Goal: Task Accomplishment & Management: Complete application form

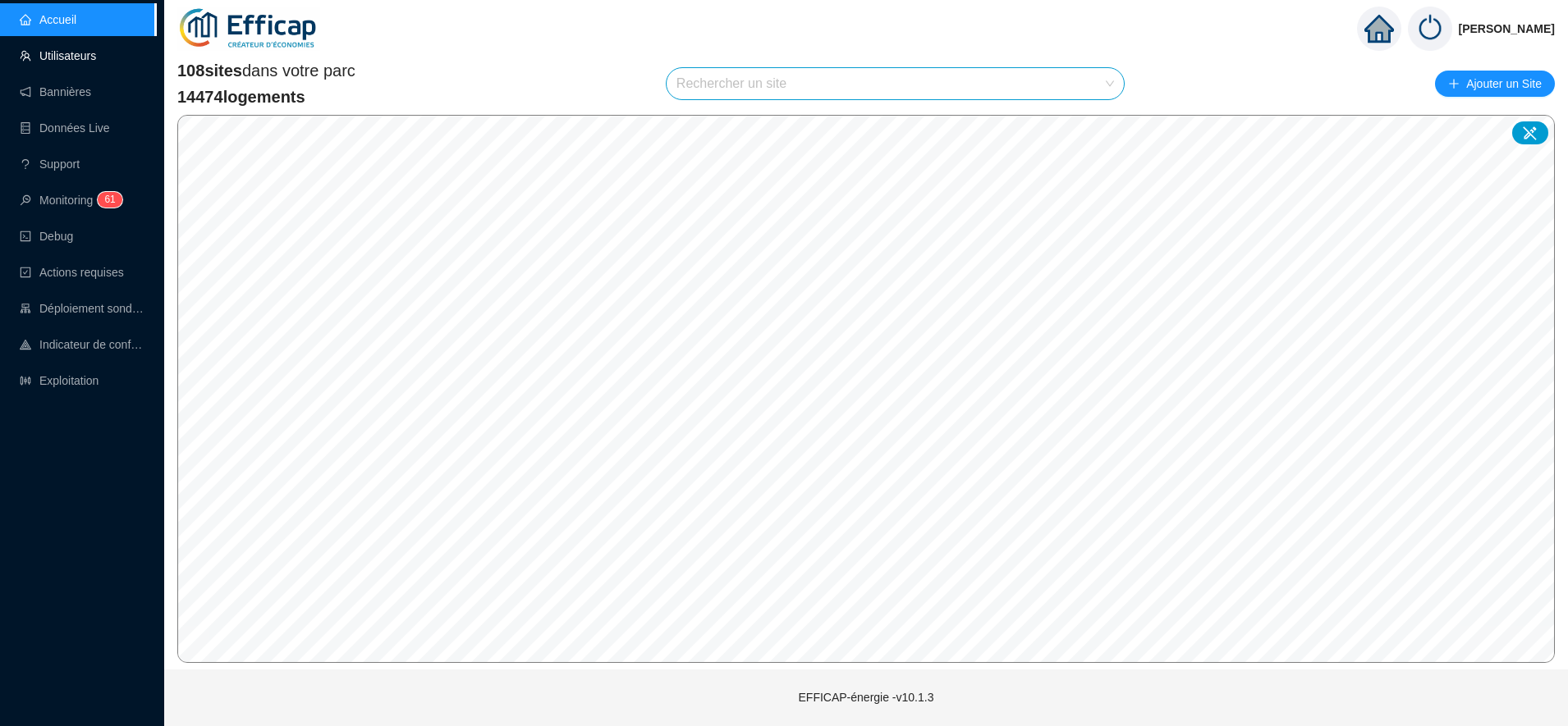
click at [84, 62] on link "Utilisateurs" at bounding box center [58, 56] width 77 height 13
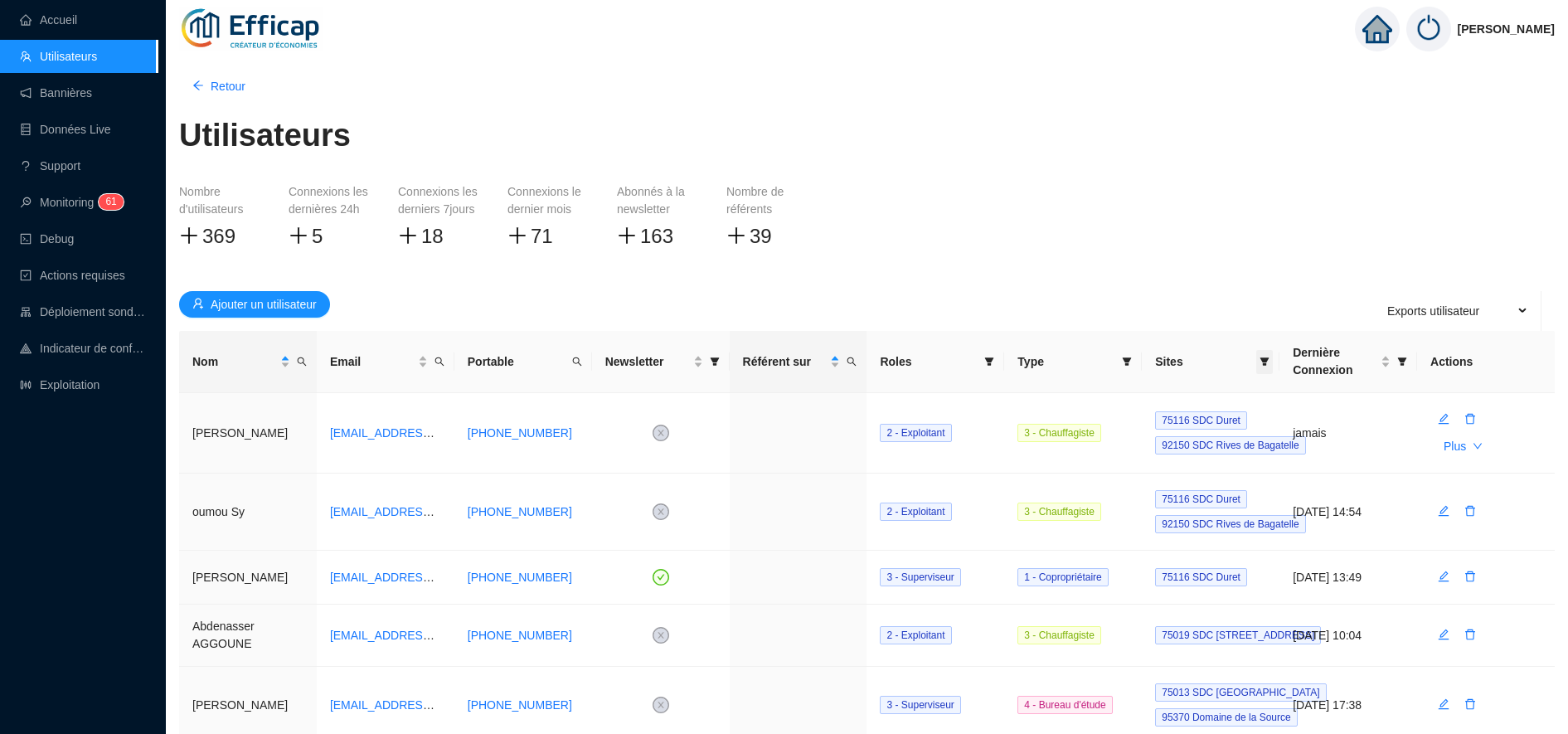
click at [1263, 355] on span at bounding box center [1265, 362] width 17 height 24
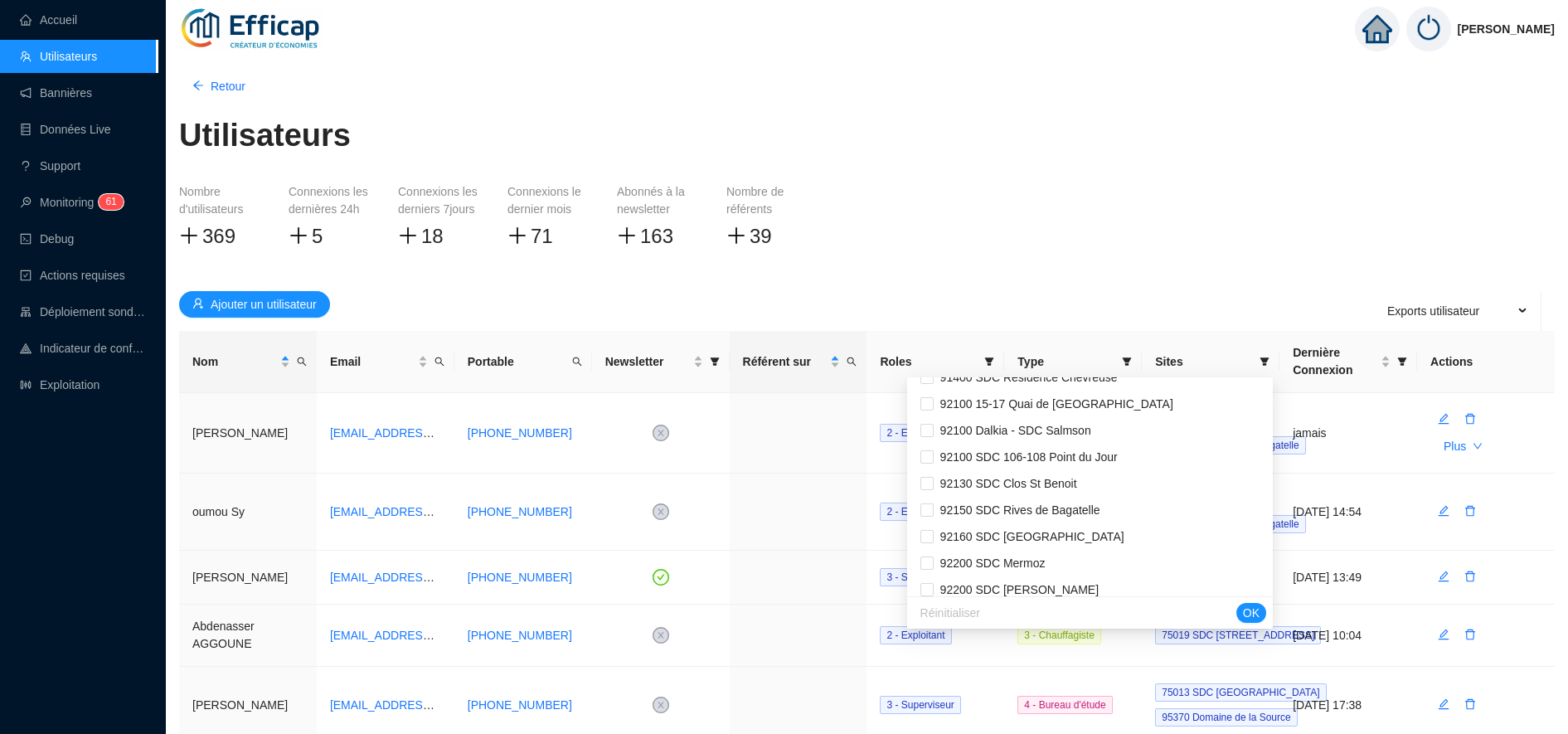
scroll to position [1954, 0]
click at [1092, 536] on span "92150 SDC Rives de Bagatelle" at bounding box center [1017, 536] width 166 height 13
checkbox input "true"
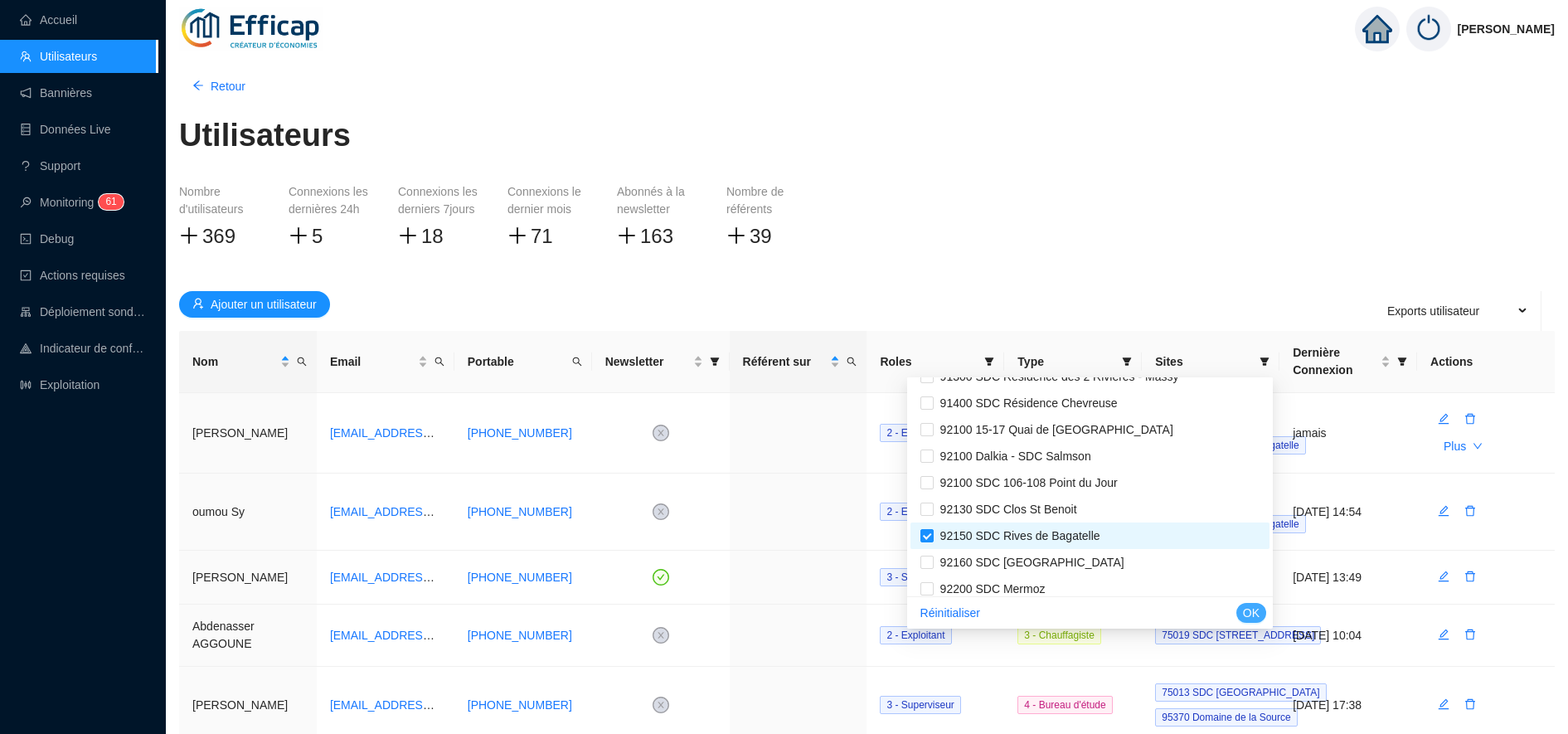
click at [1262, 613] on button "OK" at bounding box center [1252, 612] width 30 height 20
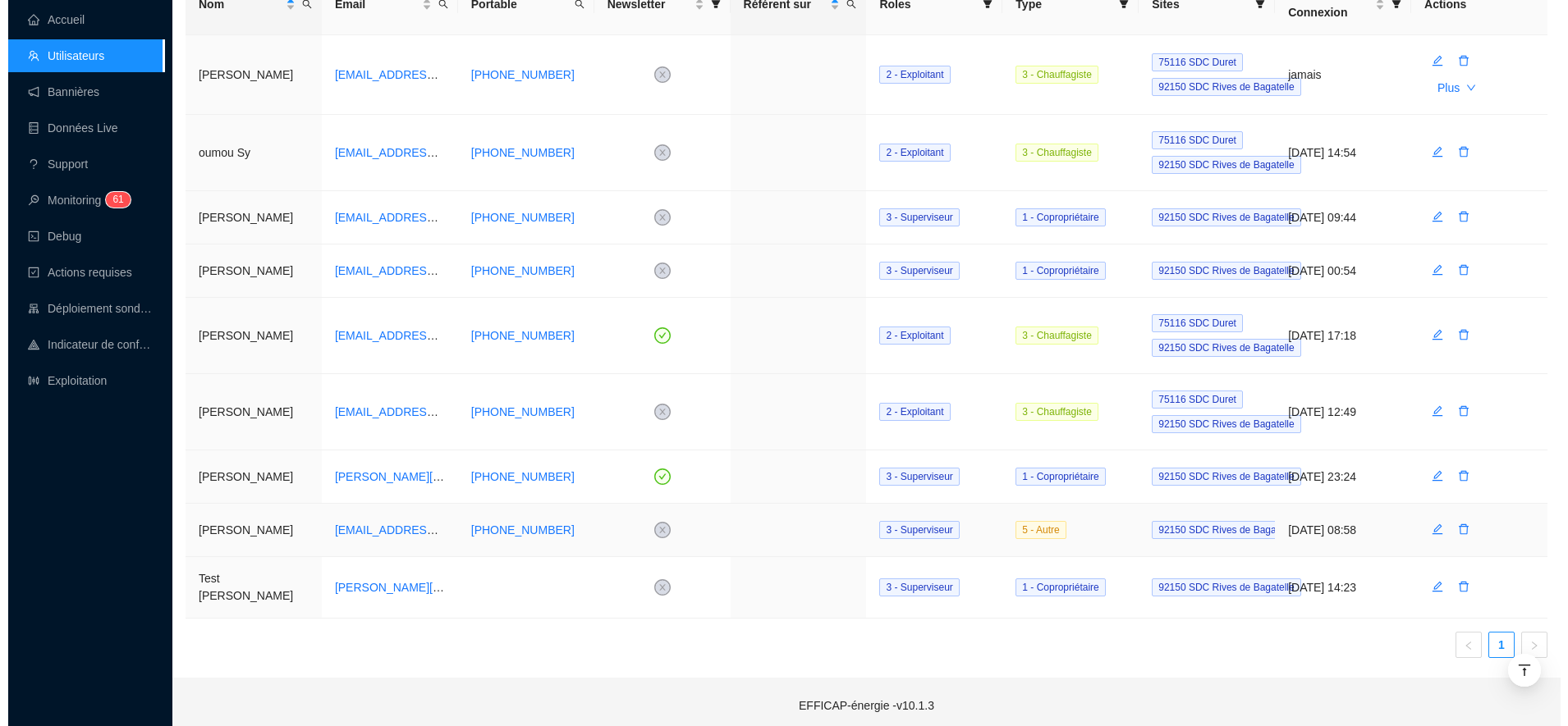
scroll to position [114, 0]
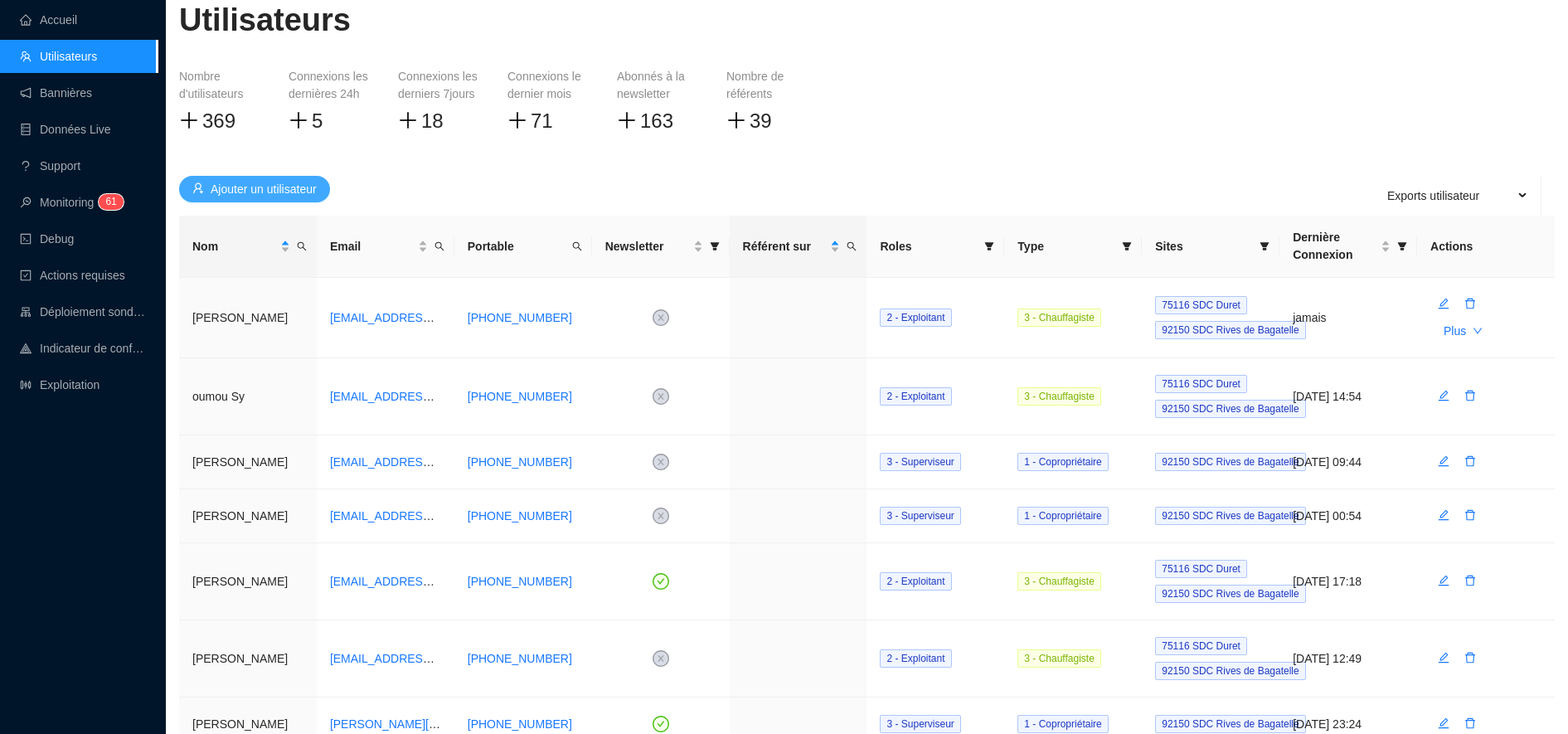
click at [272, 187] on span "Ajouter un utilisateur" at bounding box center [264, 189] width 106 height 17
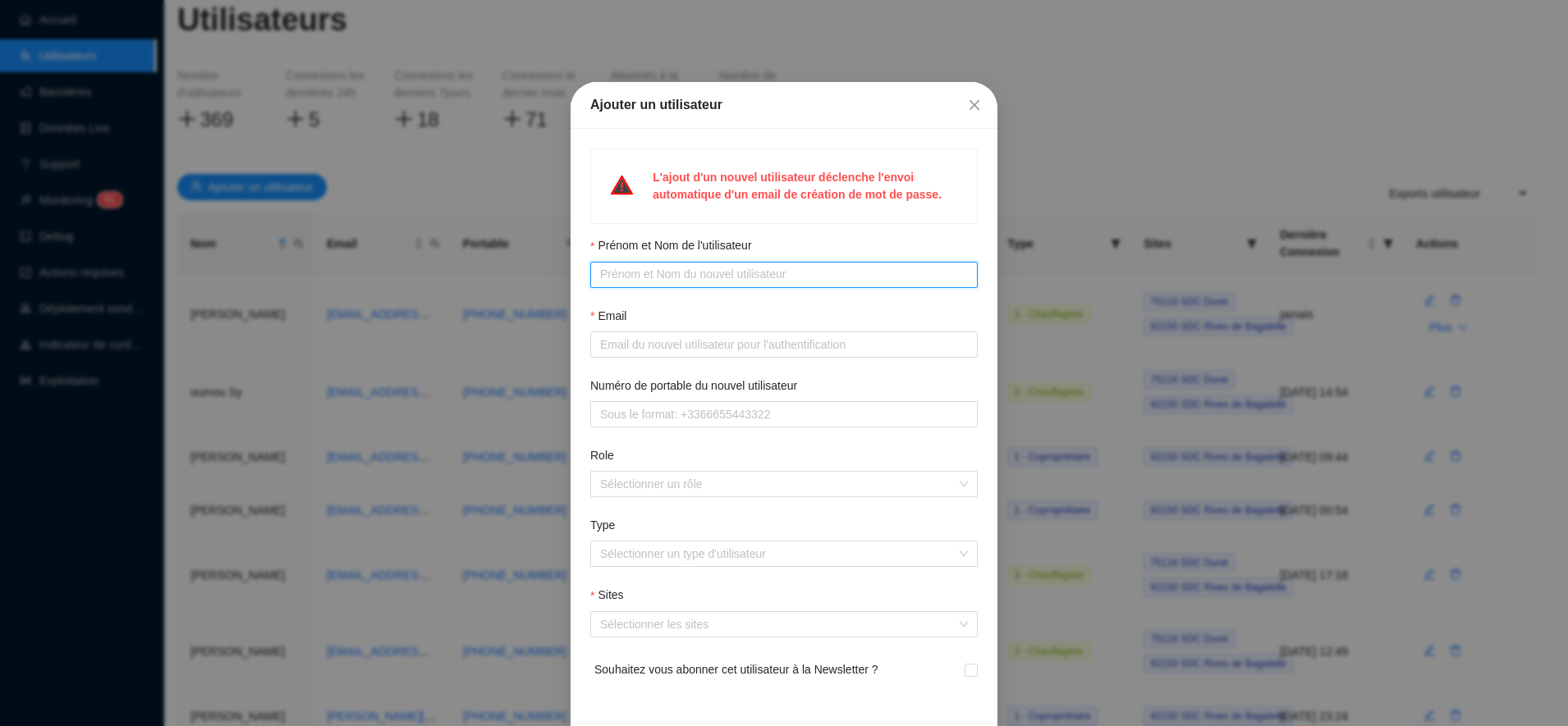
click at [634, 274] on input "Prénom et Nom de l'utilisateur" at bounding box center [783, 274] width 365 height 17
type input "[PERSON_NAME]"
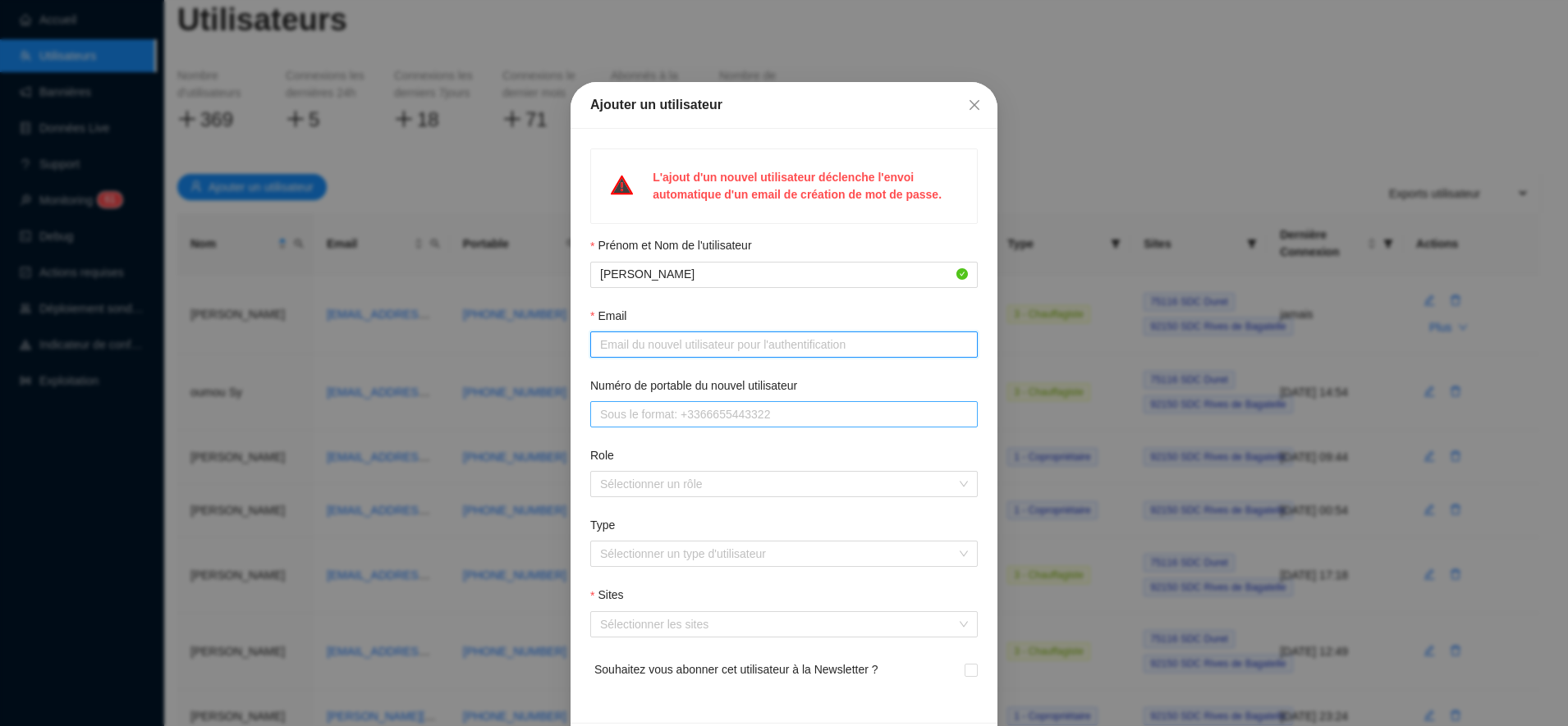
paste input "[PERSON_NAME] <[PERSON_NAME][EMAIL_ADDRESS][DOMAIN_NAME]>"
click at [686, 347] on input "[PERSON_NAME] <[PERSON_NAME][EMAIL_ADDRESS][DOMAIN_NAME]>" at bounding box center [777, 345] width 353 height 17
click at [614, 484] on div at bounding box center [775, 484] width 364 height 23
type input "[EMAIL_ADDRESS][DOMAIN_NAME]"
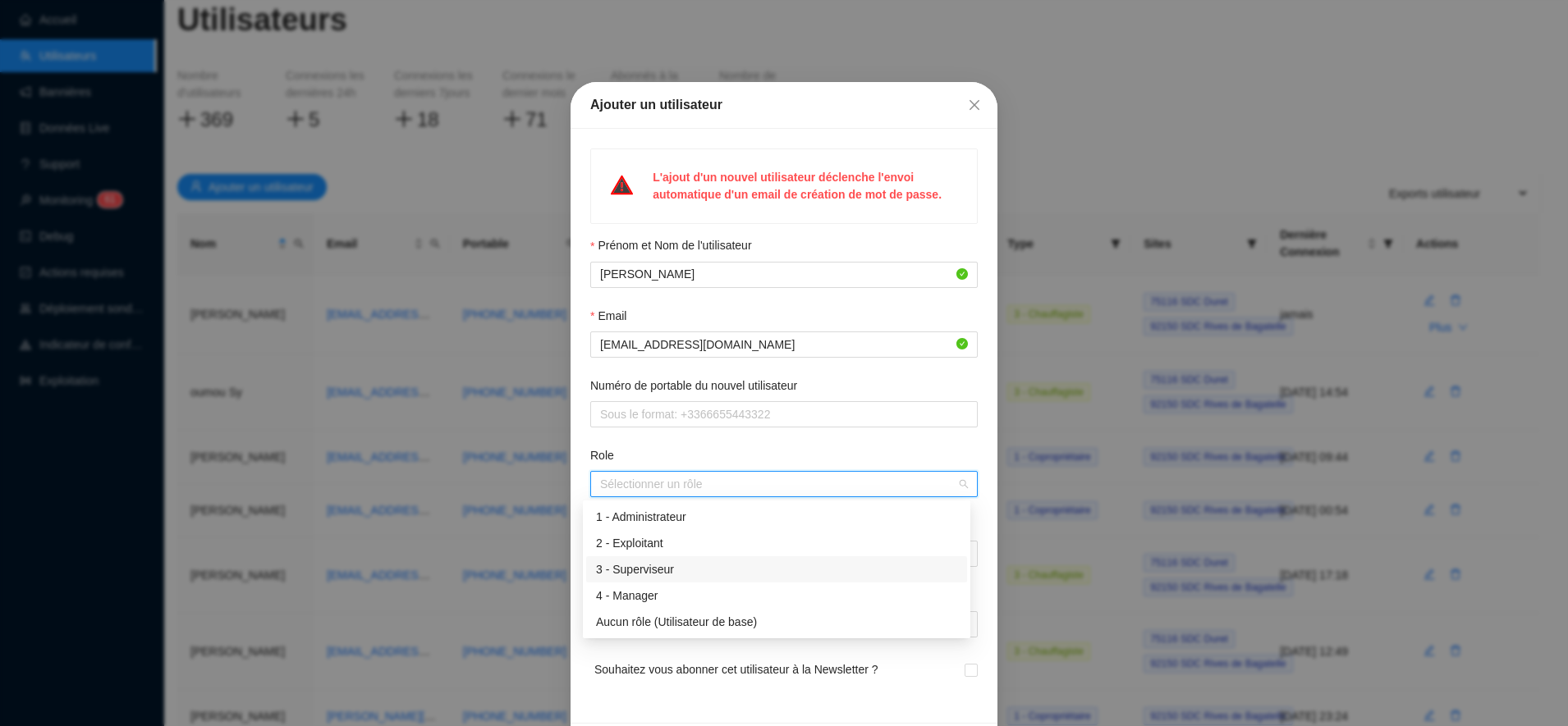
click at [649, 564] on div "3 - Superviseur" at bounding box center [776, 570] width 361 height 17
click at [664, 443] on form "Prénom et Nom de l'utilisateur [PERSON_NAME] Email [EMAIL_ADDRESS][DOMAIN_NAME]…" at bounding box center [784, 470] width 387 height 466
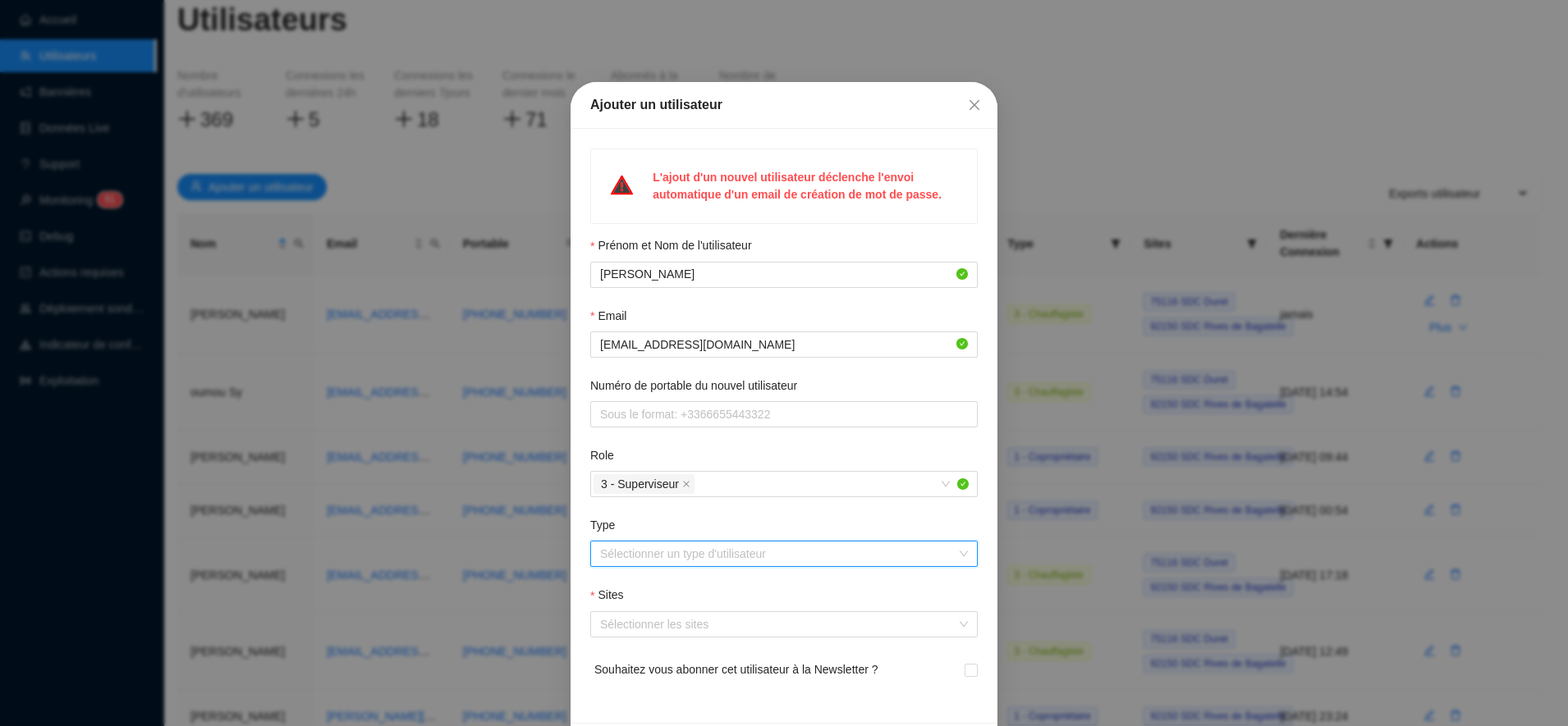
click at [675, 564] on input "Type" at bounding box center [777, 553] width 353 height 24
click at [669, 617] on div "2 - Syndic" at bounding box center [776, 613] width 361 height 17
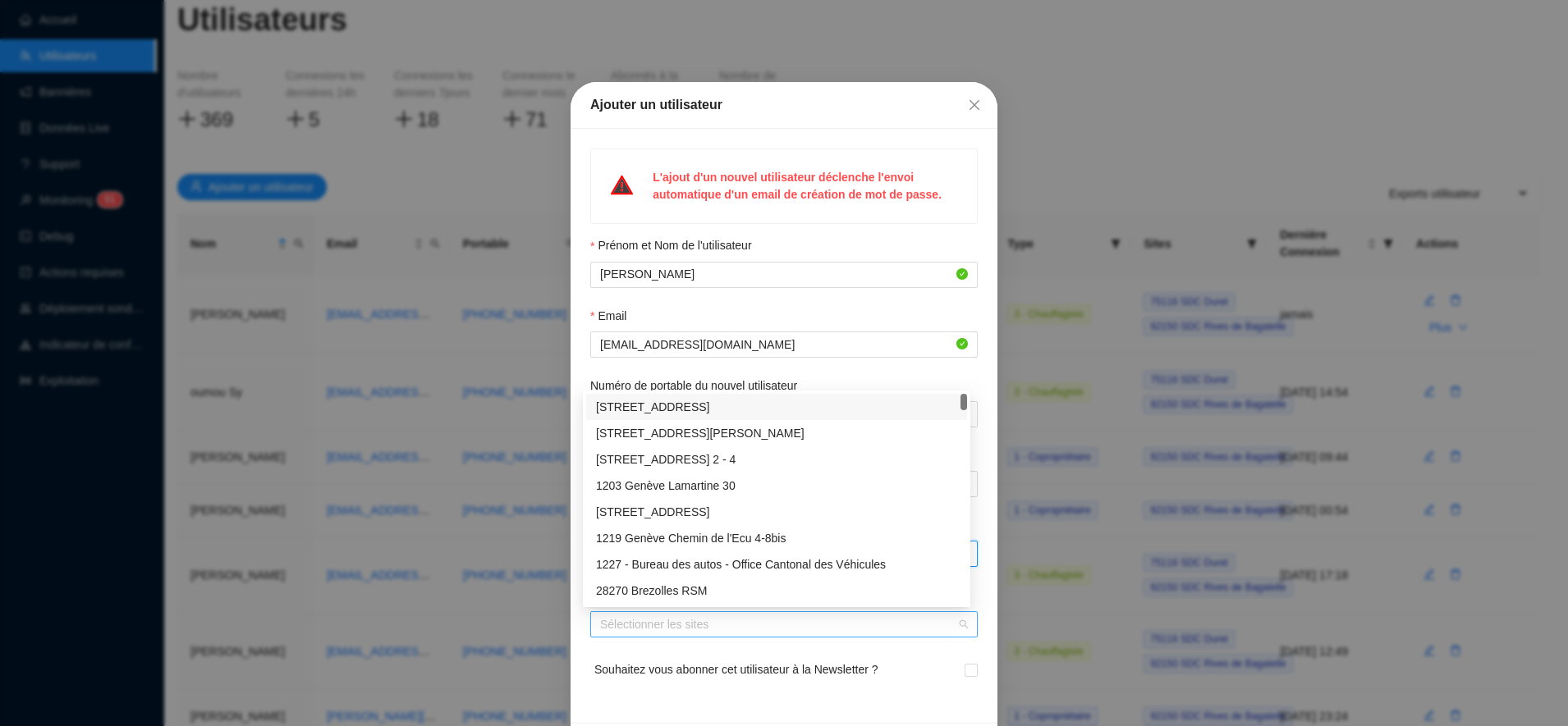
click at [645, 635] on div "Sélectionner les sites" at bounding box center [784, 624] width 387 height 26
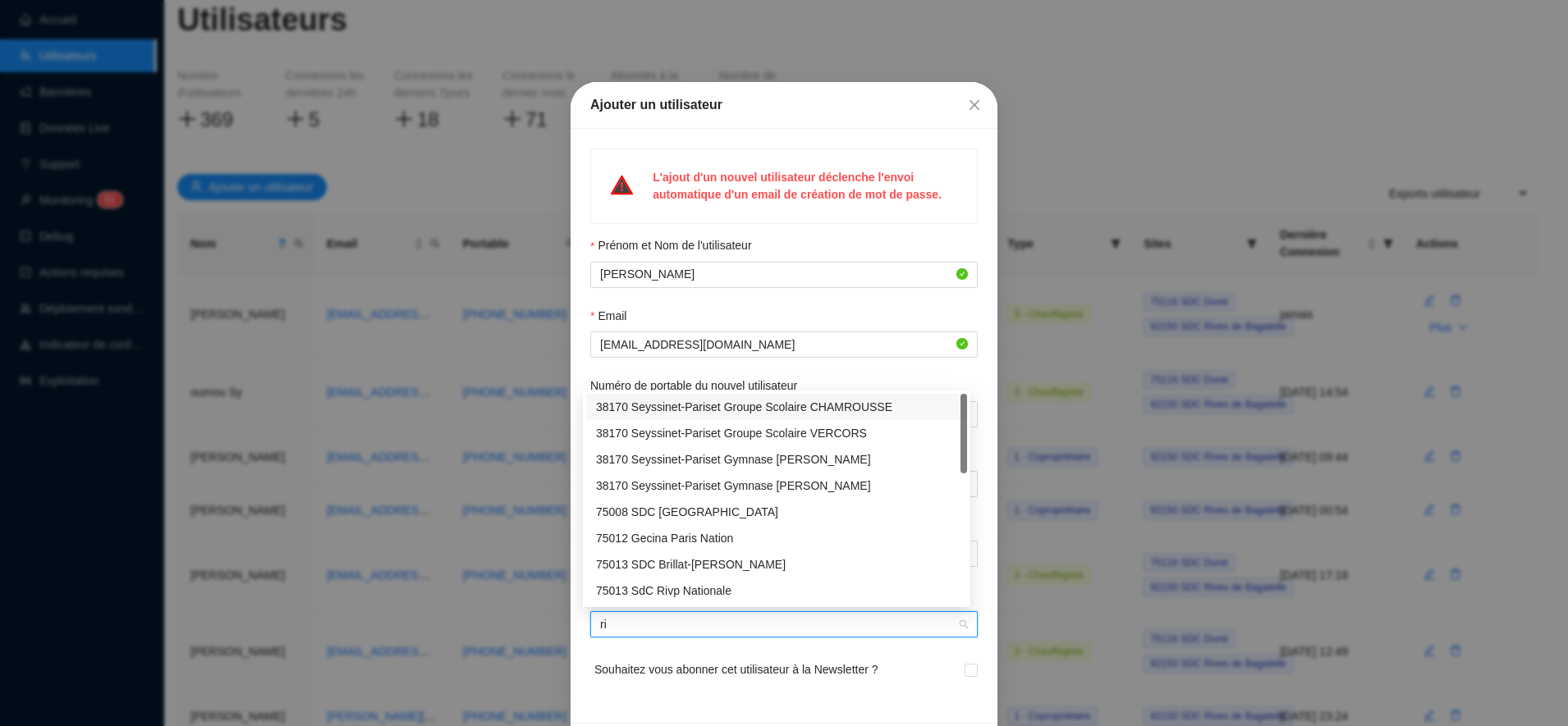
type input "riv"
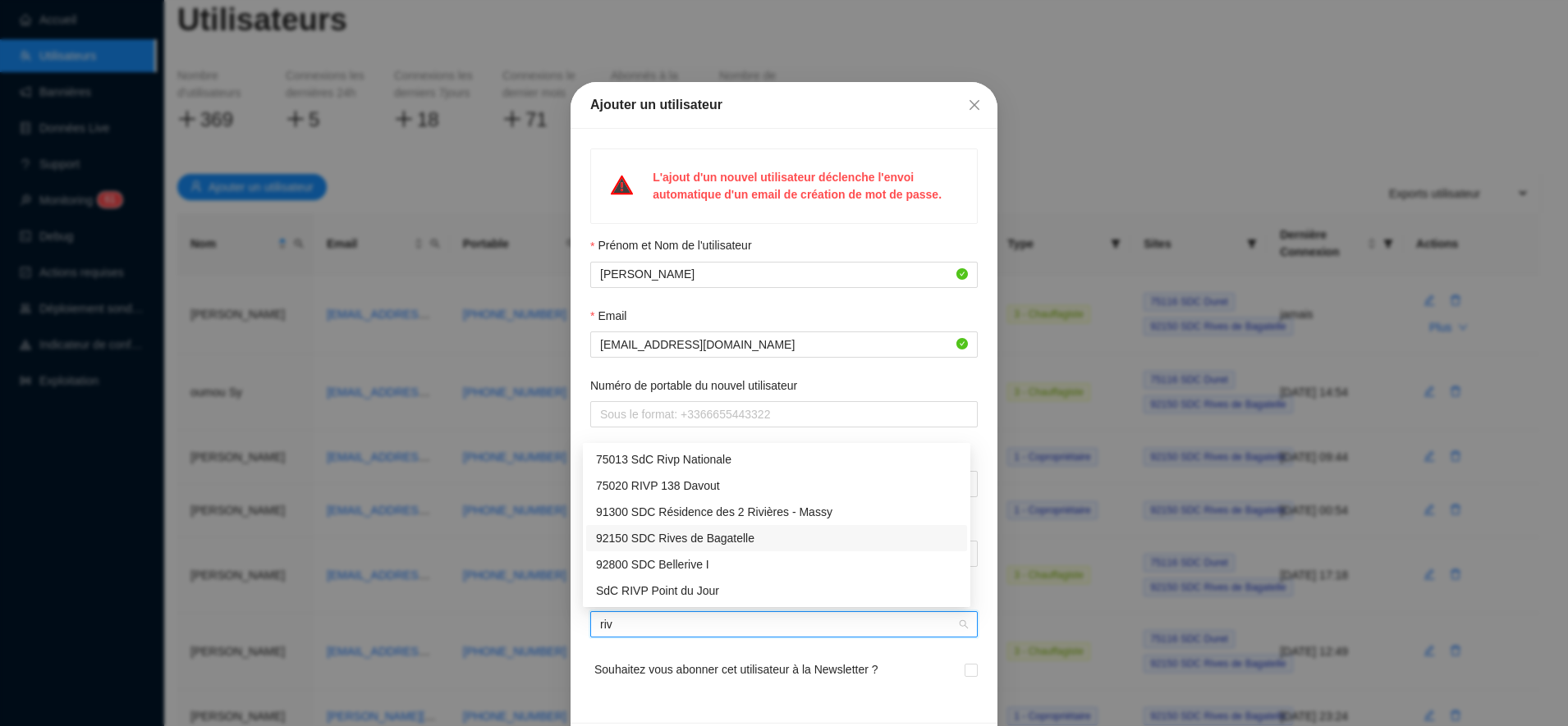
click at [700, 535] on div "92150 SDC Rives de Bagatelle" at bounding box center [776, 538] width 361 height 17
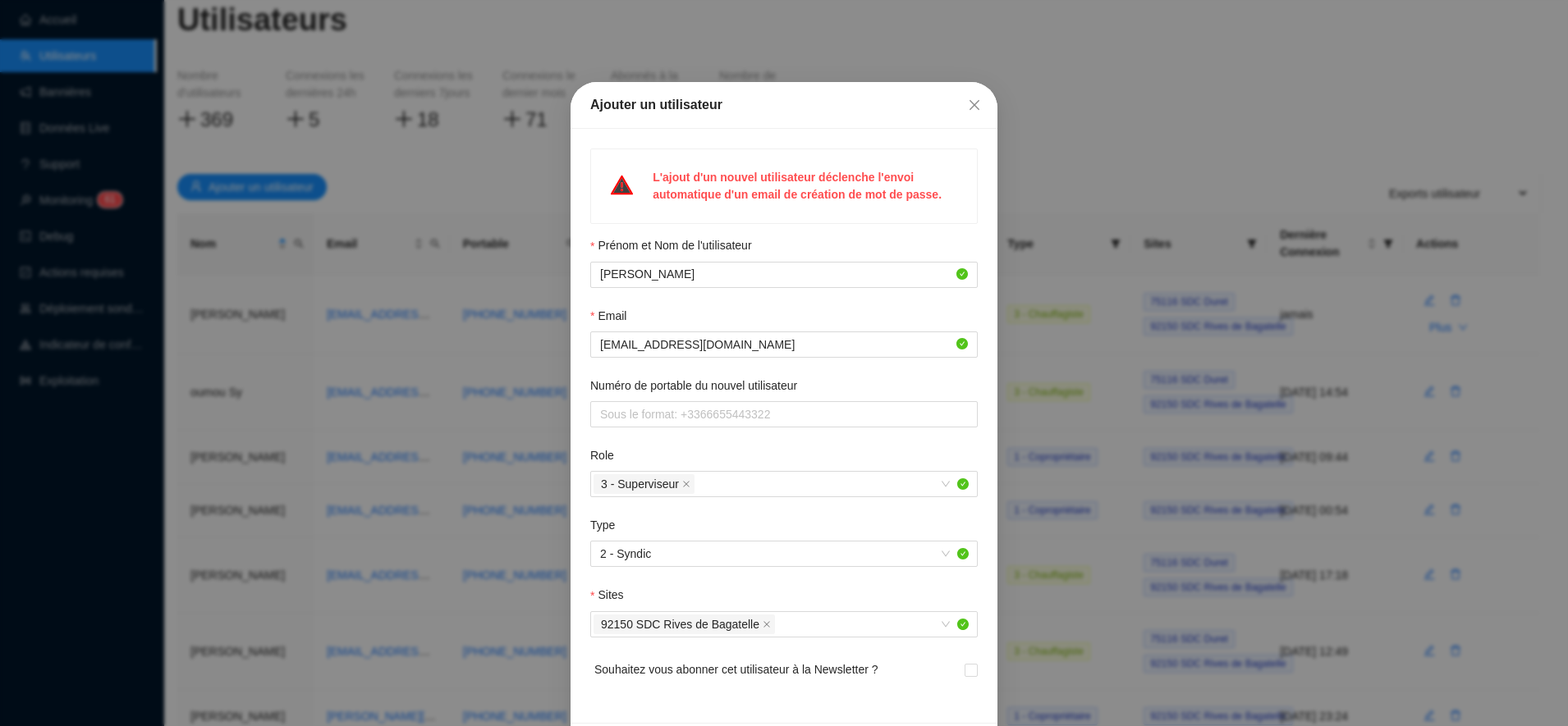
click at [876, 716] on div "L'ajout d'un nouvel utilisateur déclenche l'envoi automatique d'un email de cré…" at bounding box center [784, 426] width 427 height 594
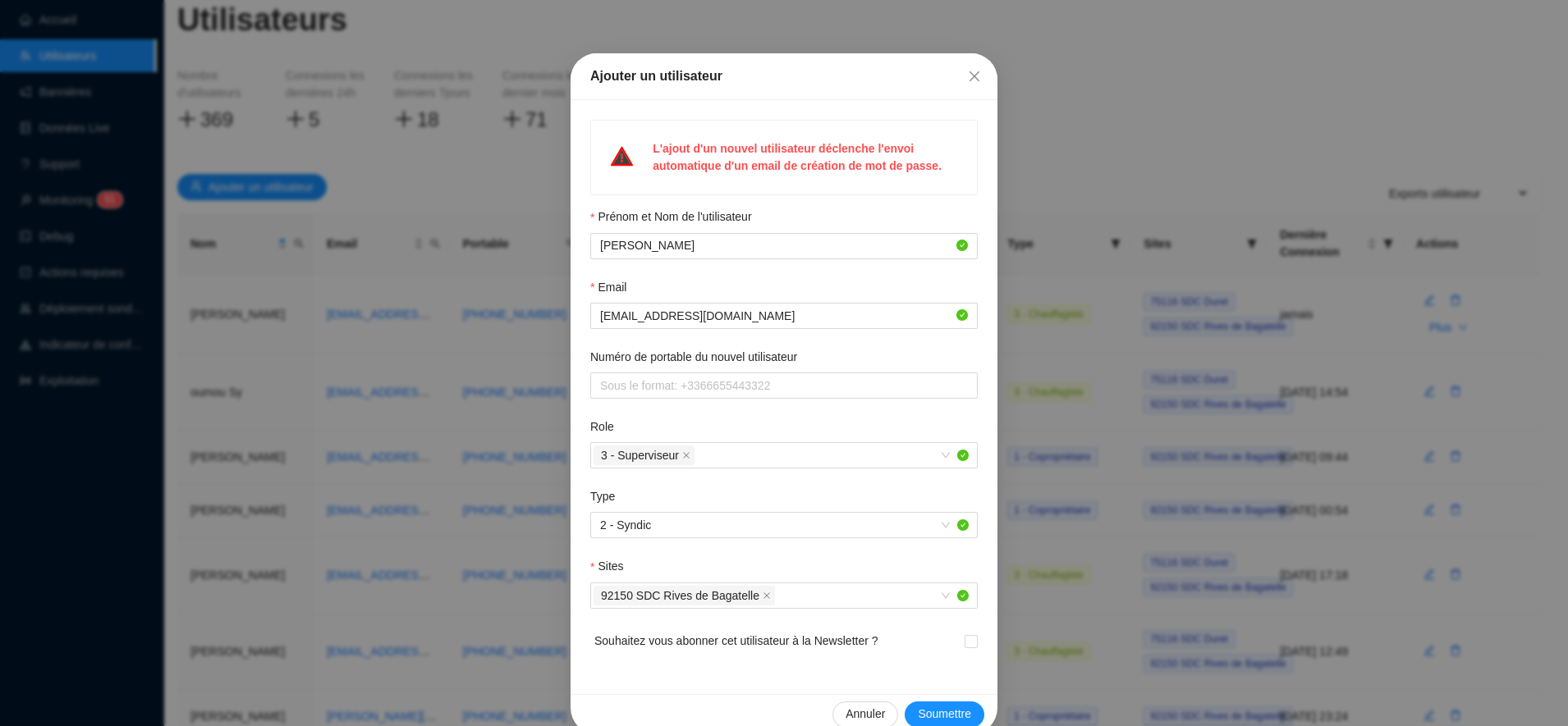
scroll to position [57, 0]
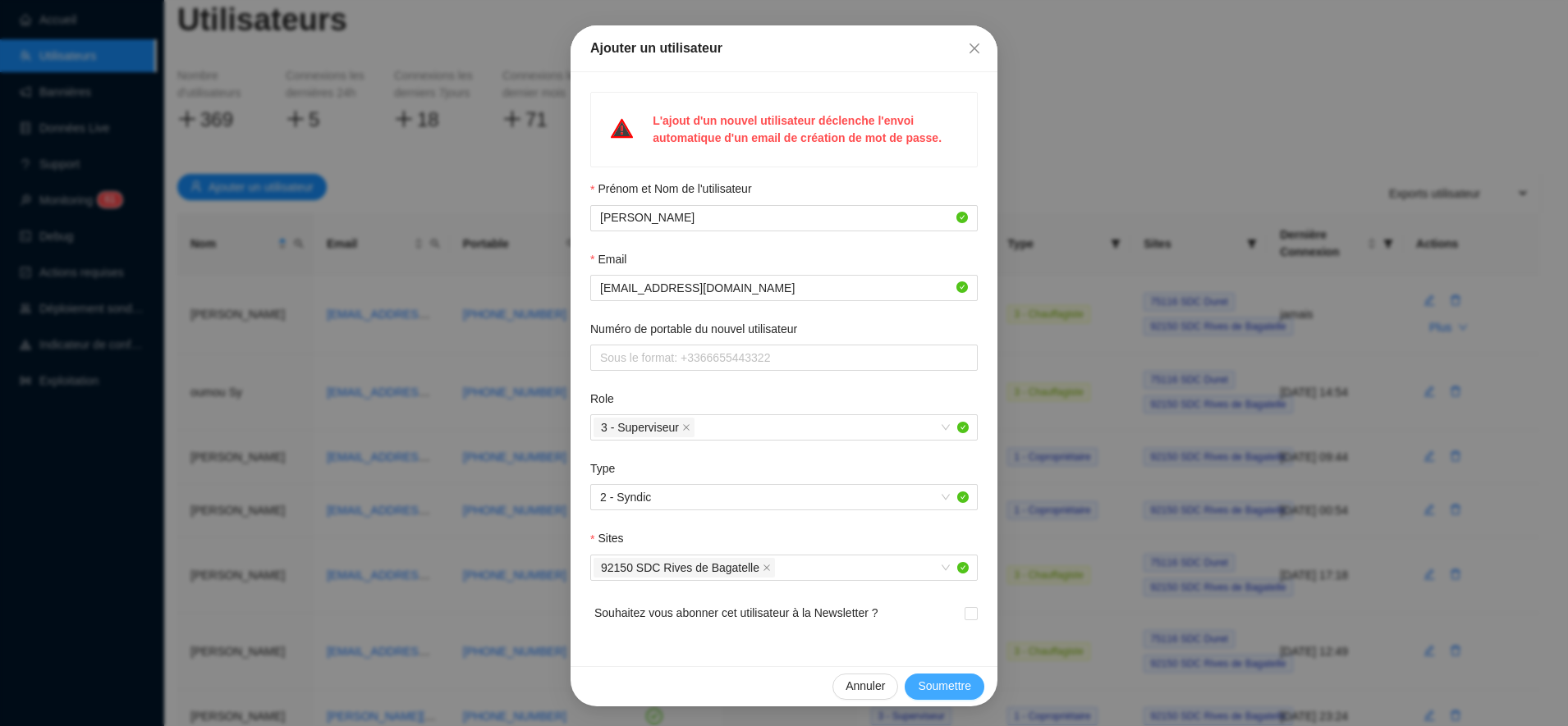
click at [945, 675] on button "Soumettre" at bounding box center [944, 687] width 79 height 26
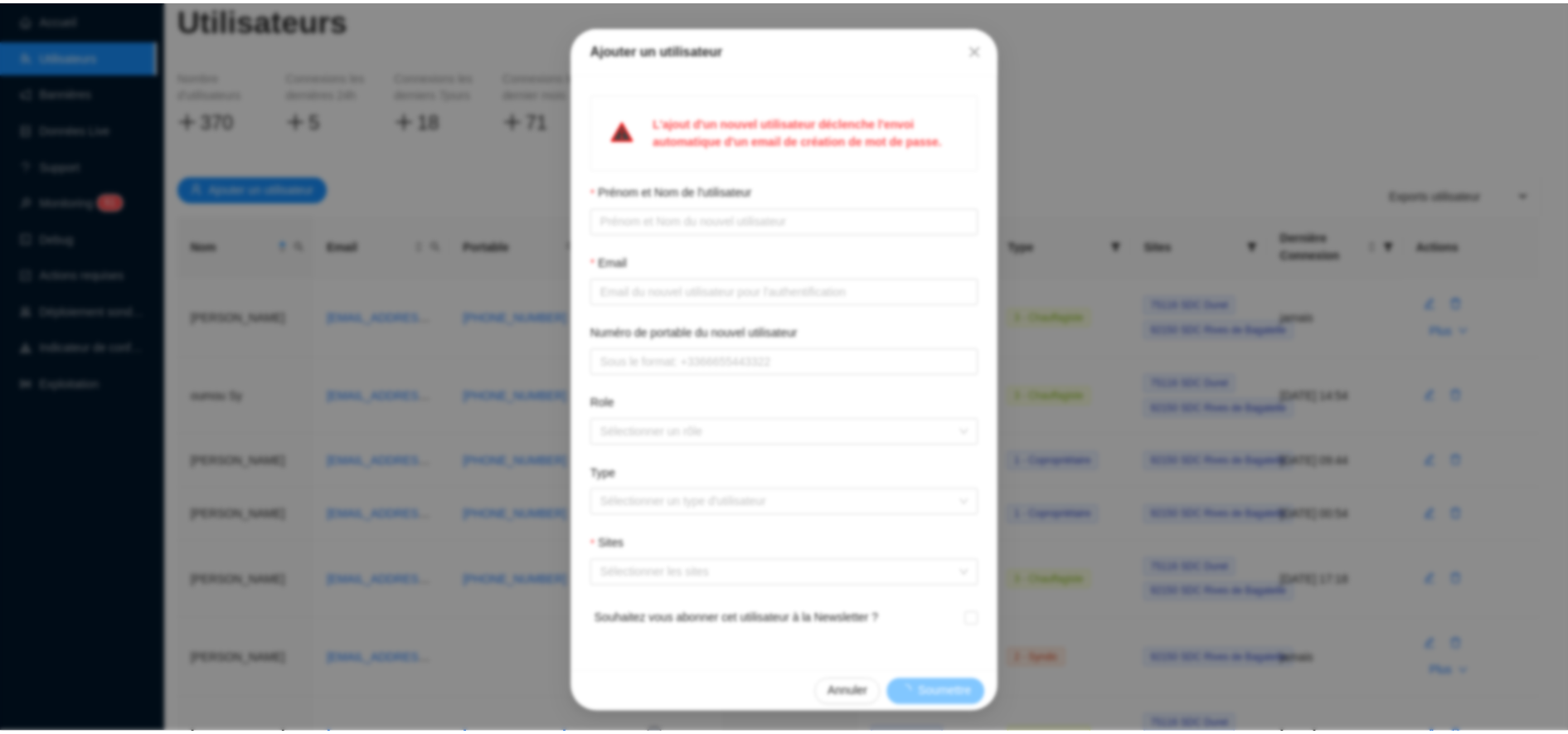
scroll to position [0, 0]
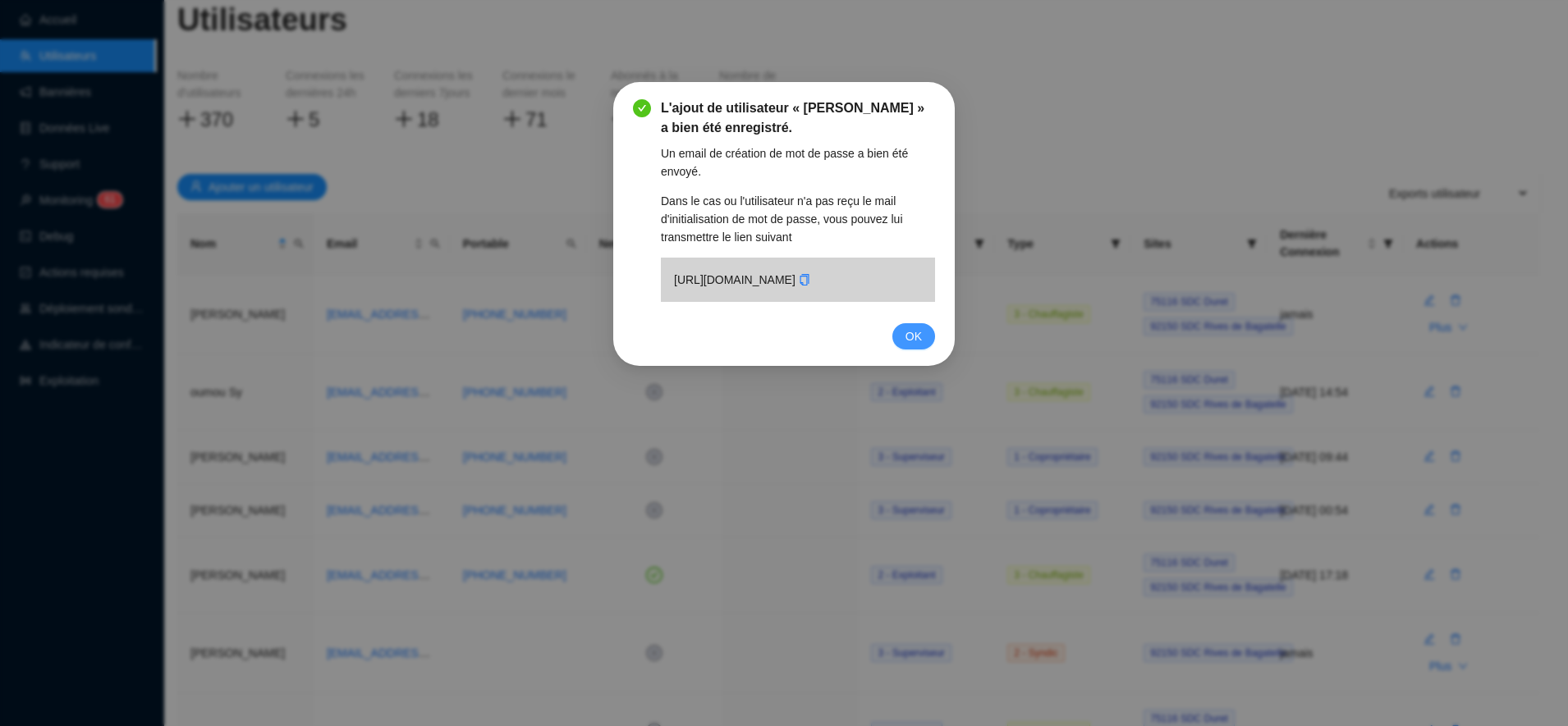
click at [924, 349] on button "OK" at bounding box center [913, 336] width 43 height 26
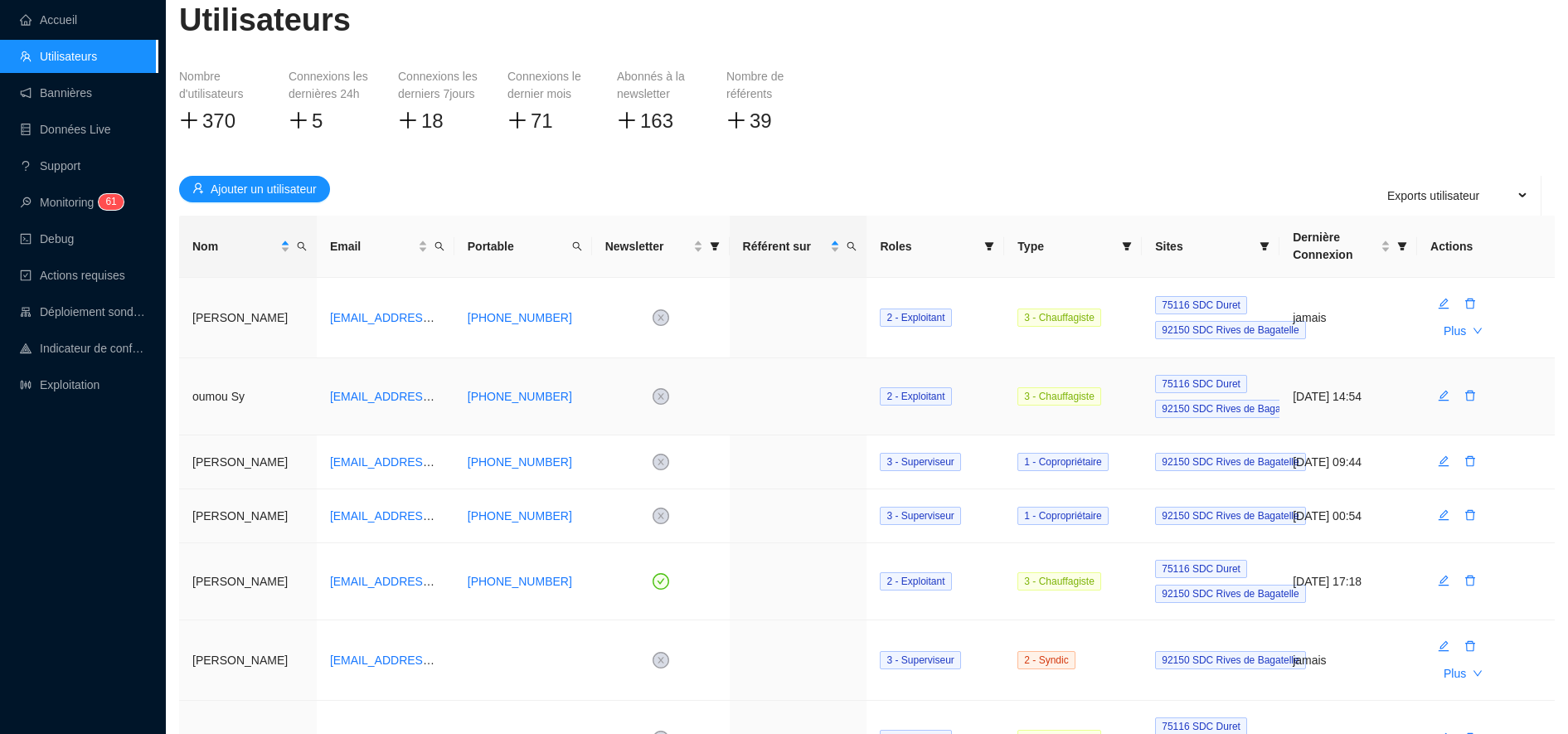
scroll to position [357, 0]
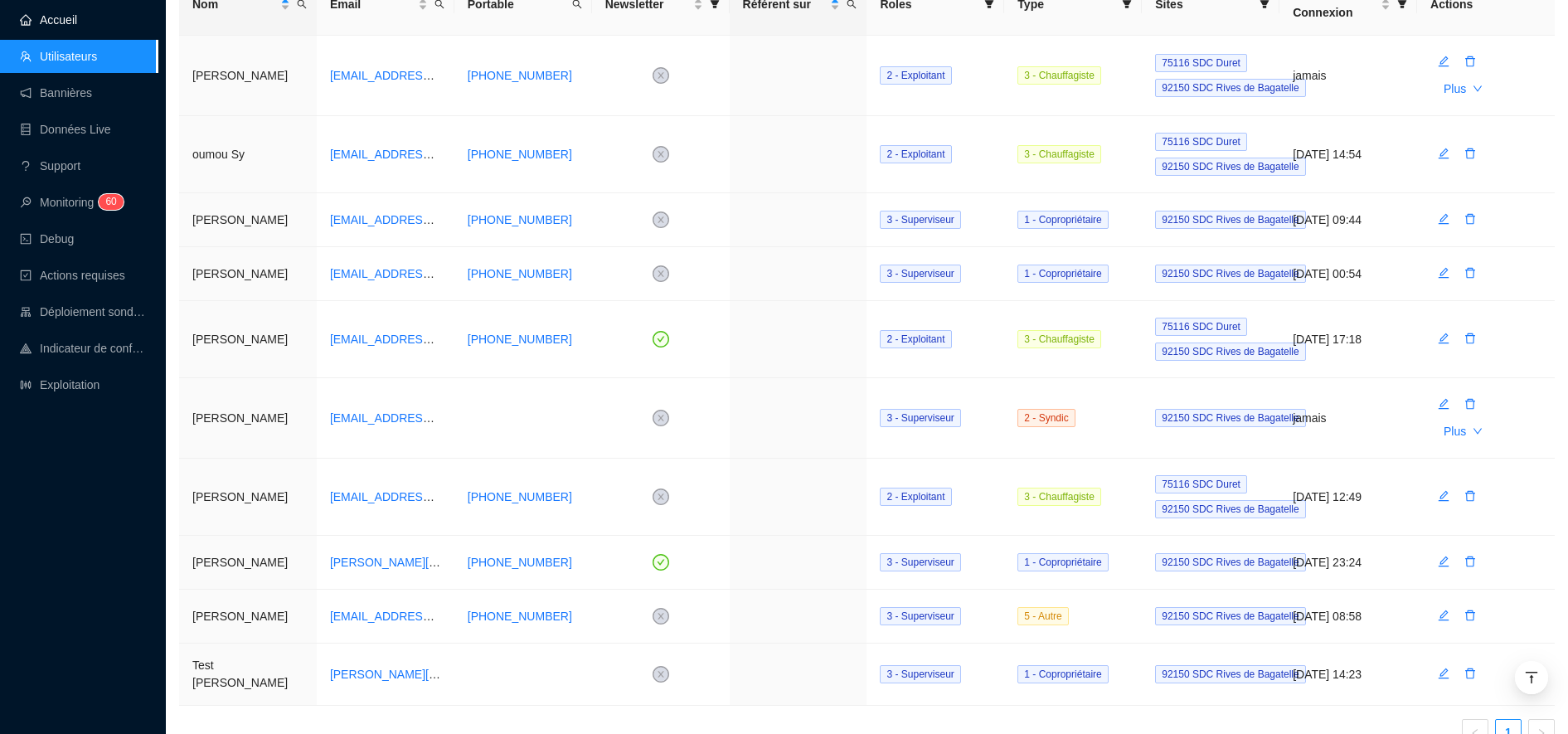
click at [64, 17] on link "Accueil" at bounding box center [48, 20] width 58 height 13
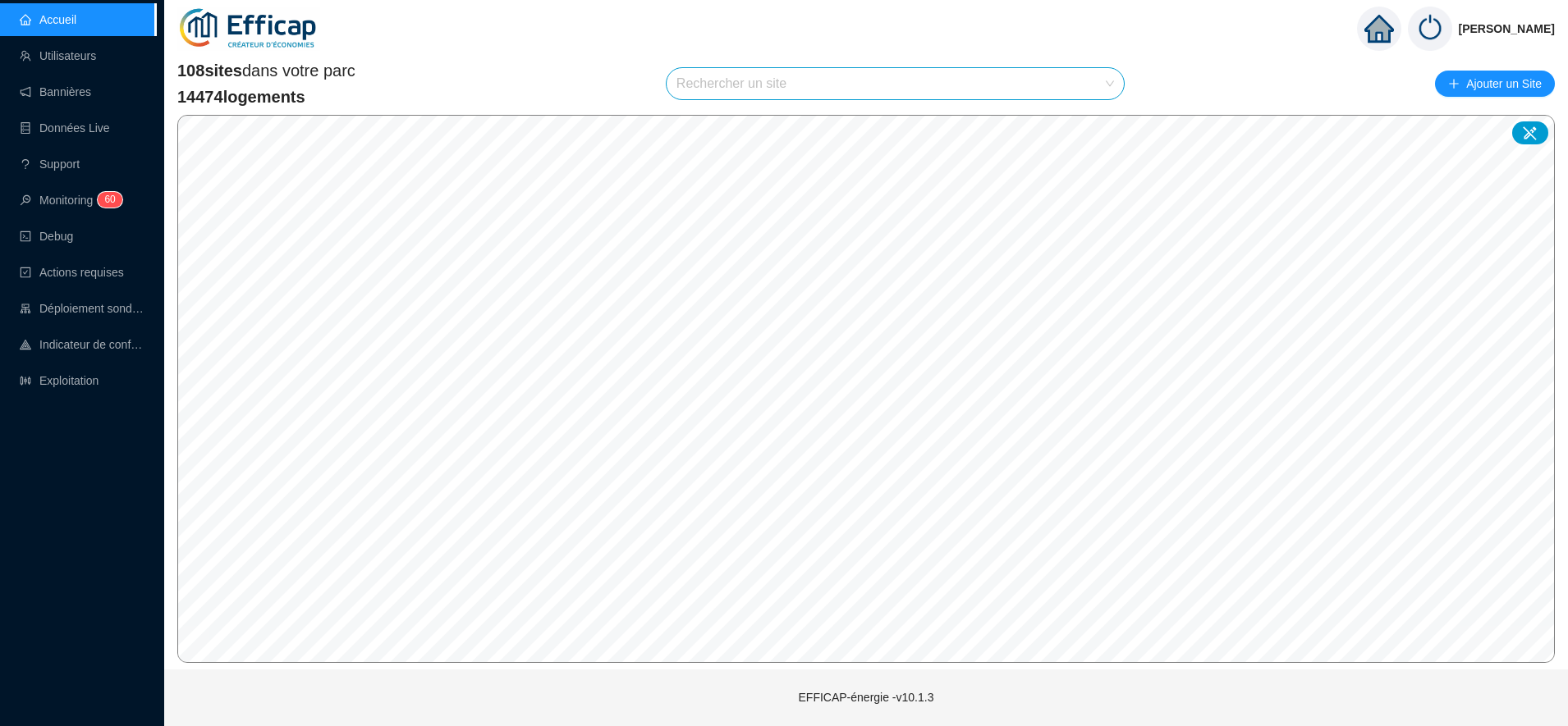
click at [714, 68] on input "search" at bounding box center [887, 83] width 423 height 31
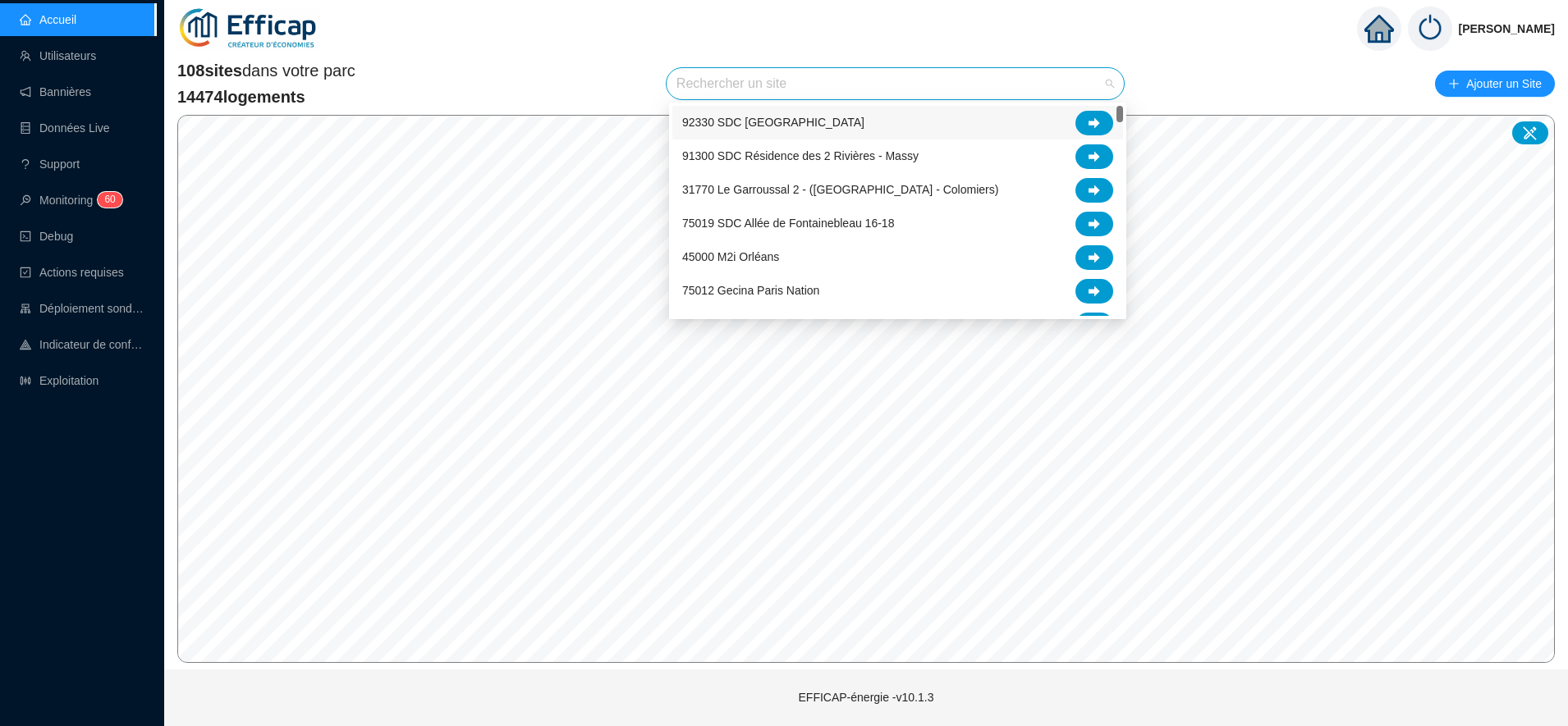
click at [784, 129] on span "92330 SDC [GEOGRAPHIC_DATA]" at bounding box center [773, 122] width 182 height 17
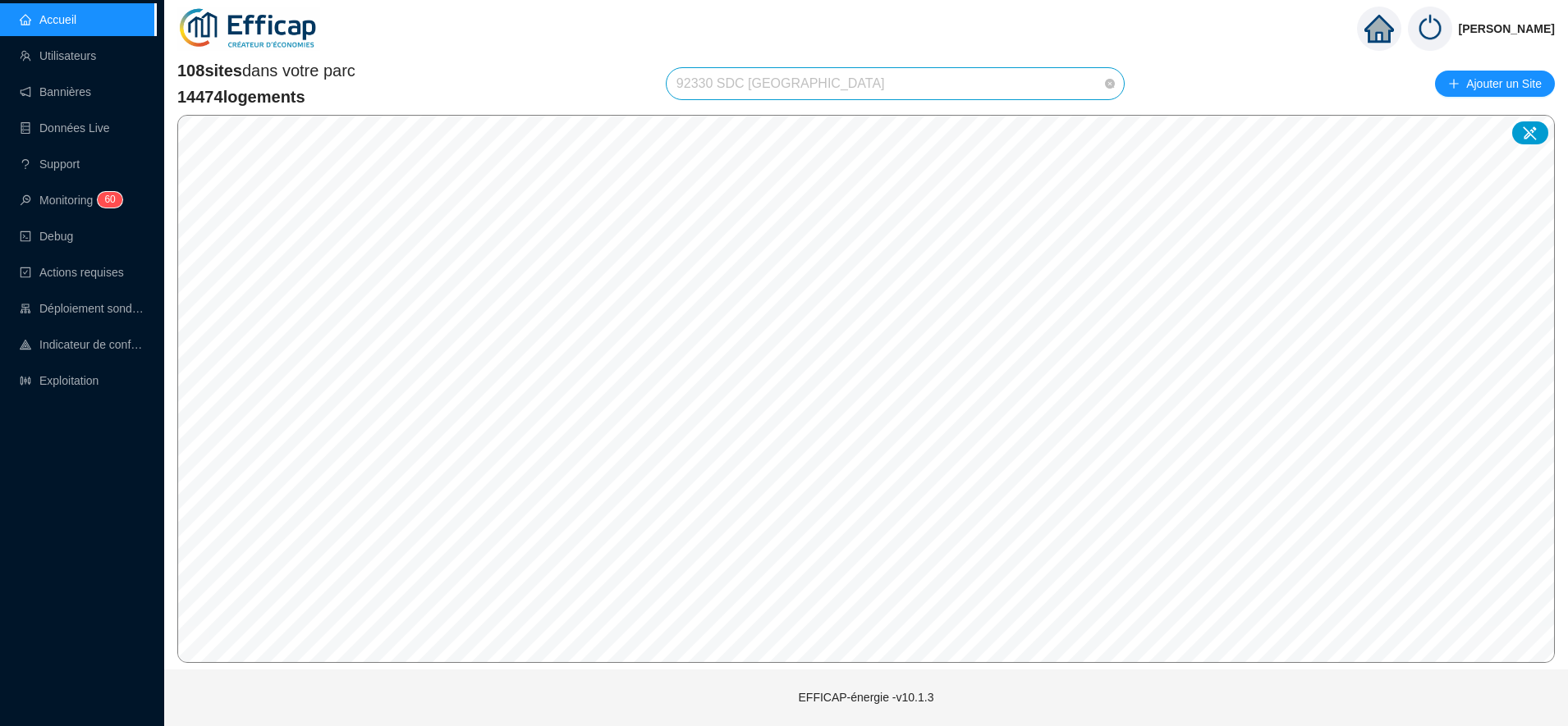
click at [870, 76] on span "92330 SDC [GEOGRAPHIC_DATA]" at bounding box center [895, 83] width 438 height 31
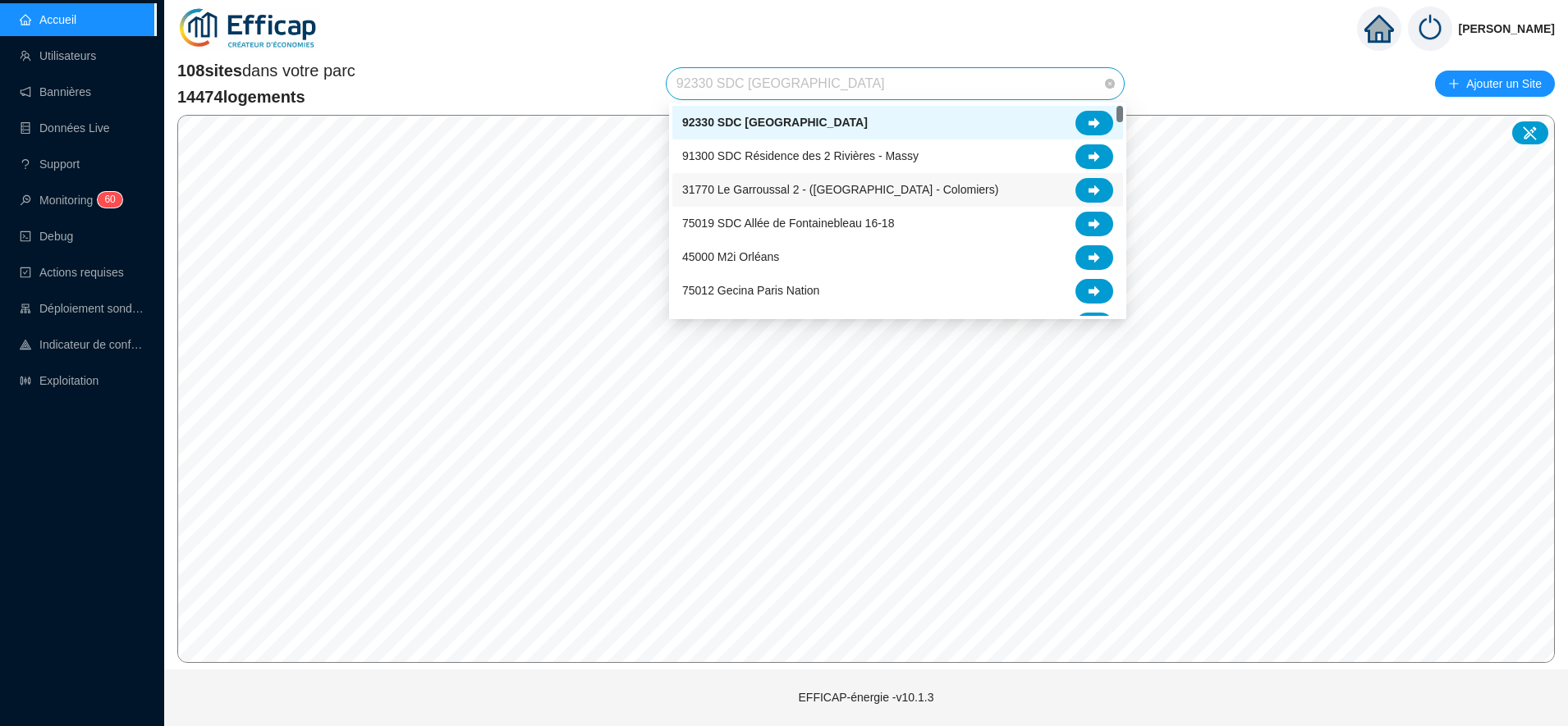
click at [591, 74] on div "108 sites dans votre parc 14474 logements 92330 SDC [GEOGRAPHIC_DATA] Ajouter u…" at bounding box center [866, 83] width 1377 height 50
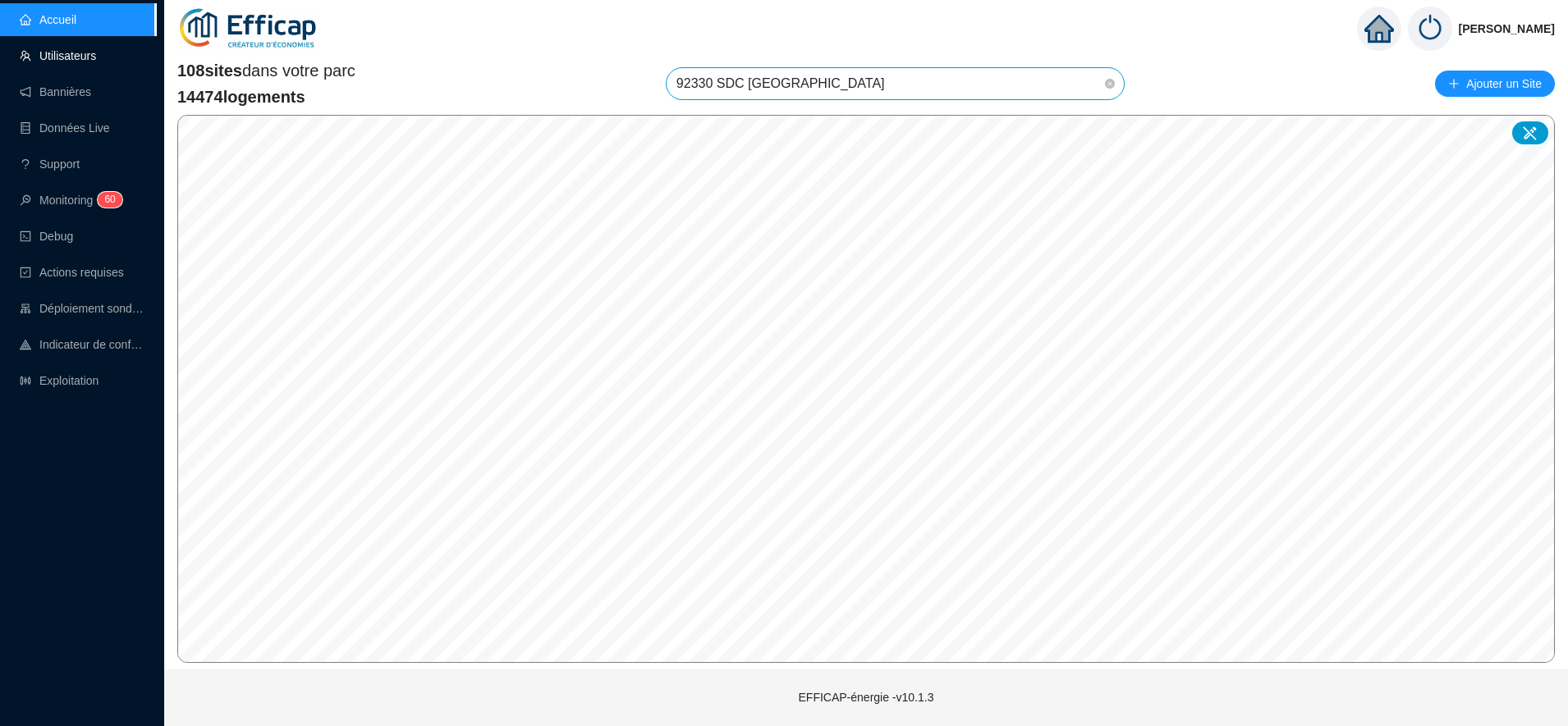
click at [80, 62] on link "Utilisateurs" at bounding box center [58, 56] width 77 height 13
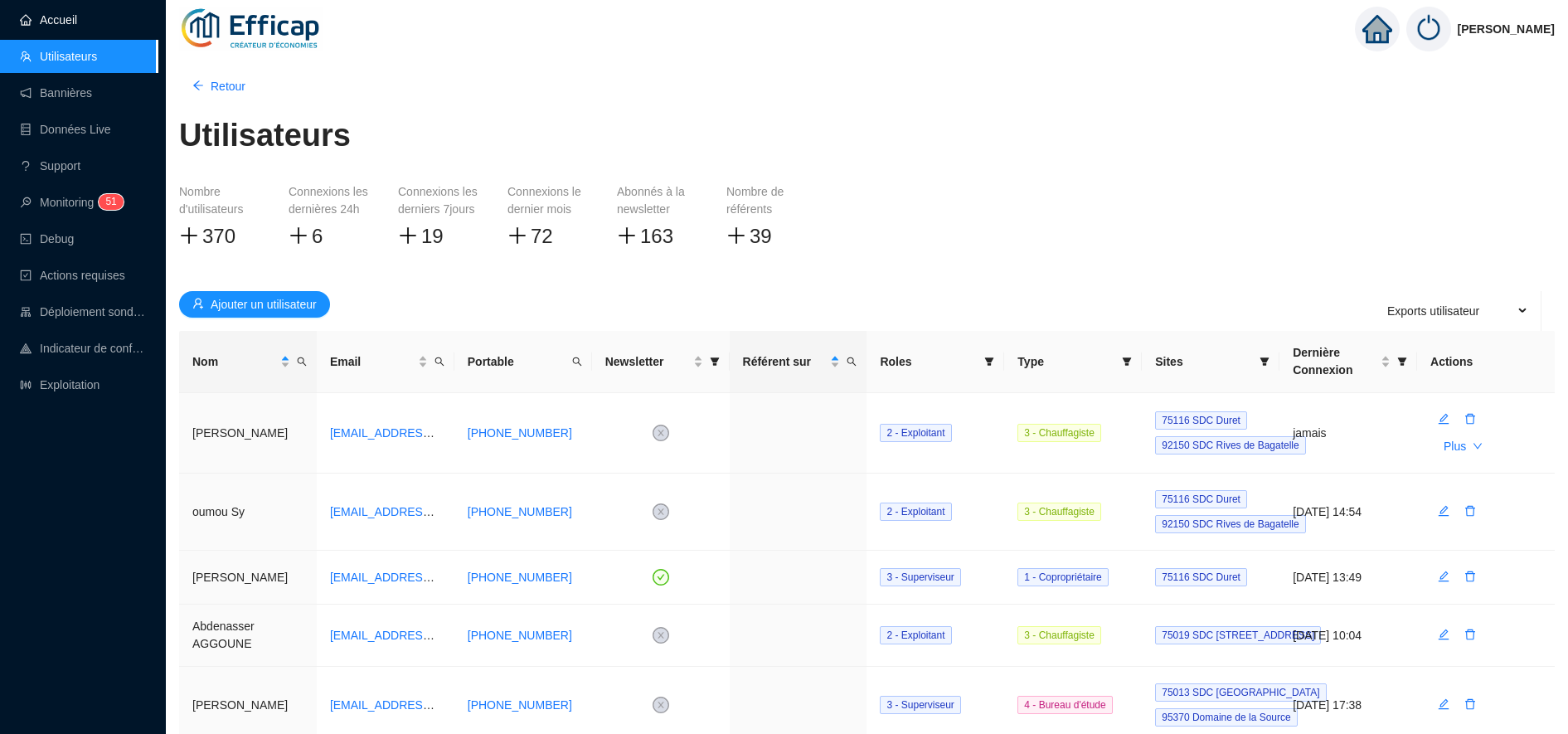
click at [40, 13] on link "Accueil" at bounding box center [48, 20] width 58 height 13
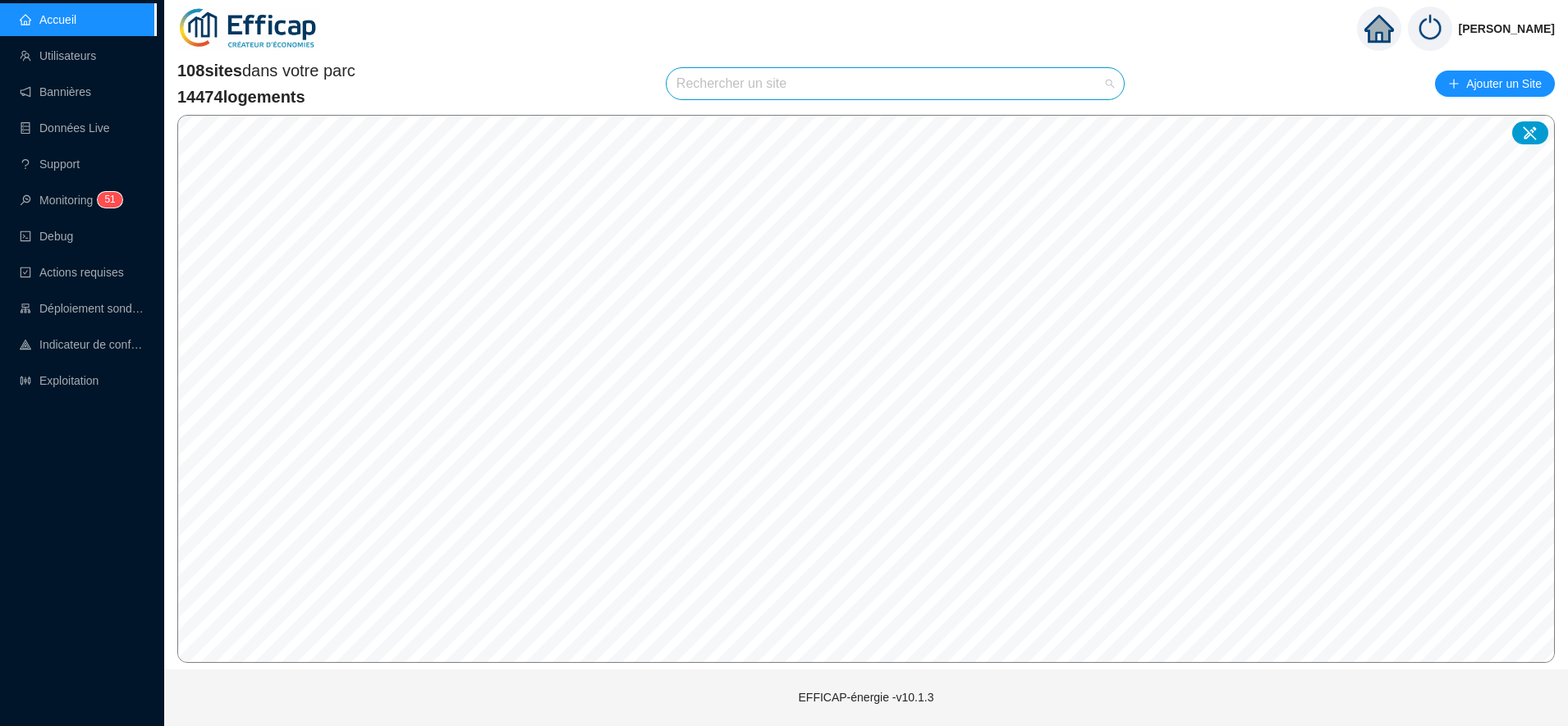
click at [712, 85] on input "search" at bounding box center [887, 83] width 423 height 31
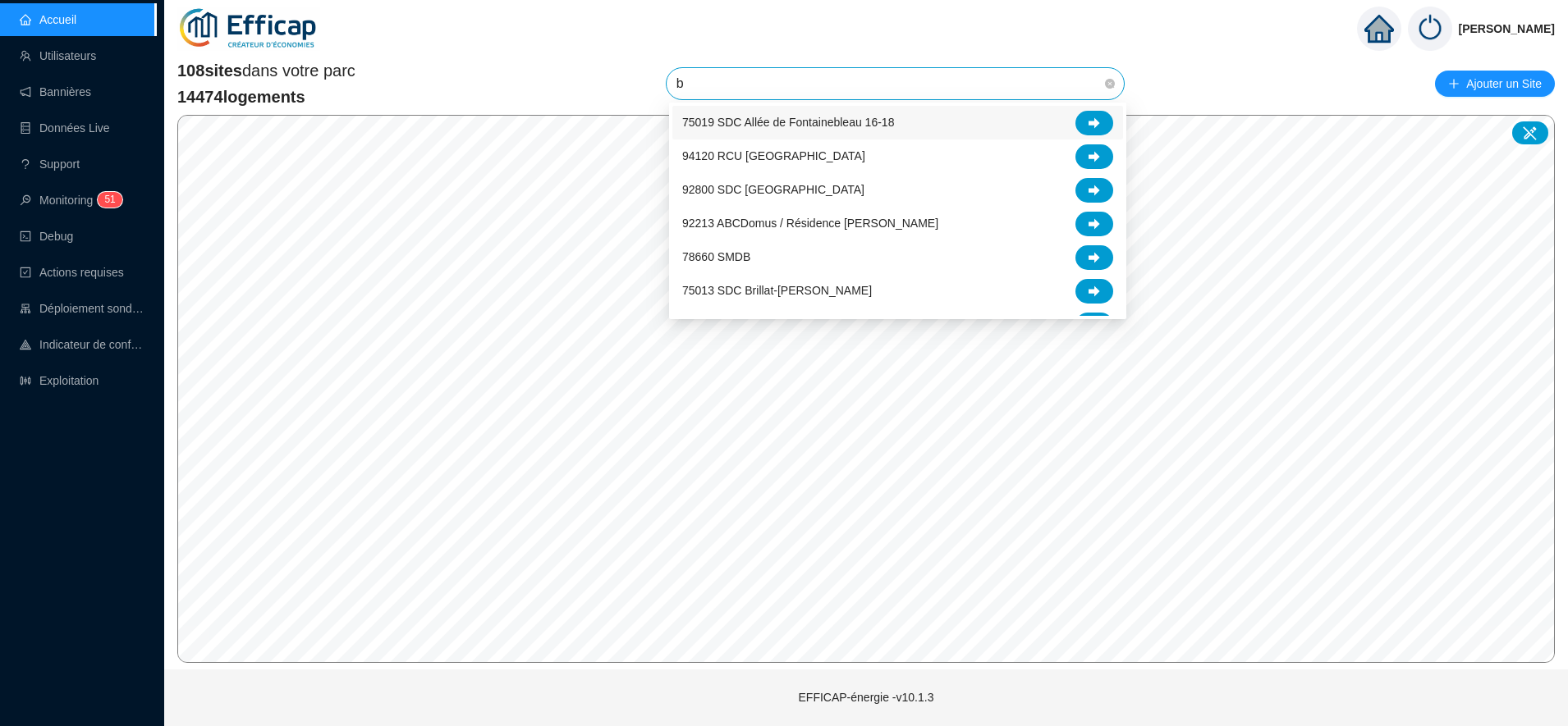
type input "b"
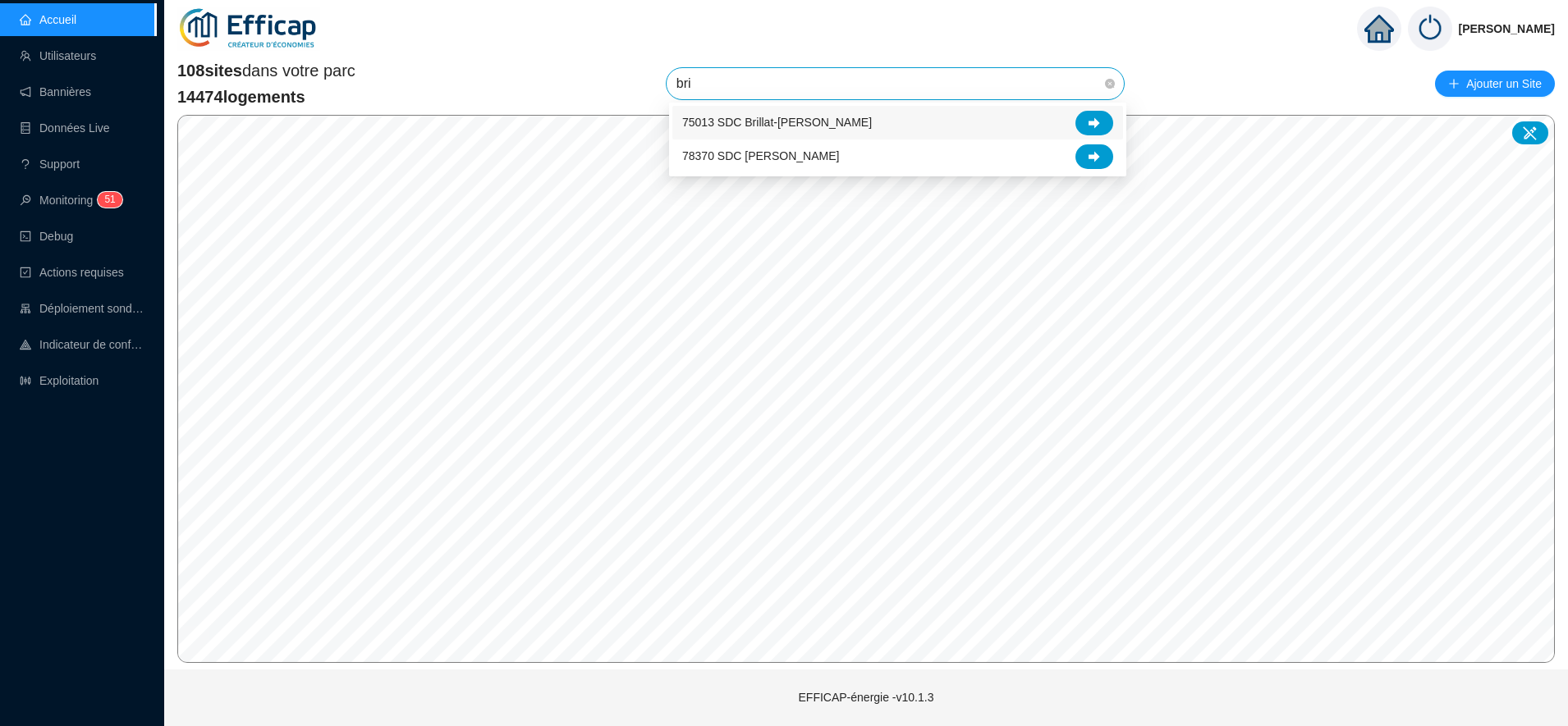
type input "brig"
click at [1103, 121] on div at bounding box center [1094, 123] width 37 height 24
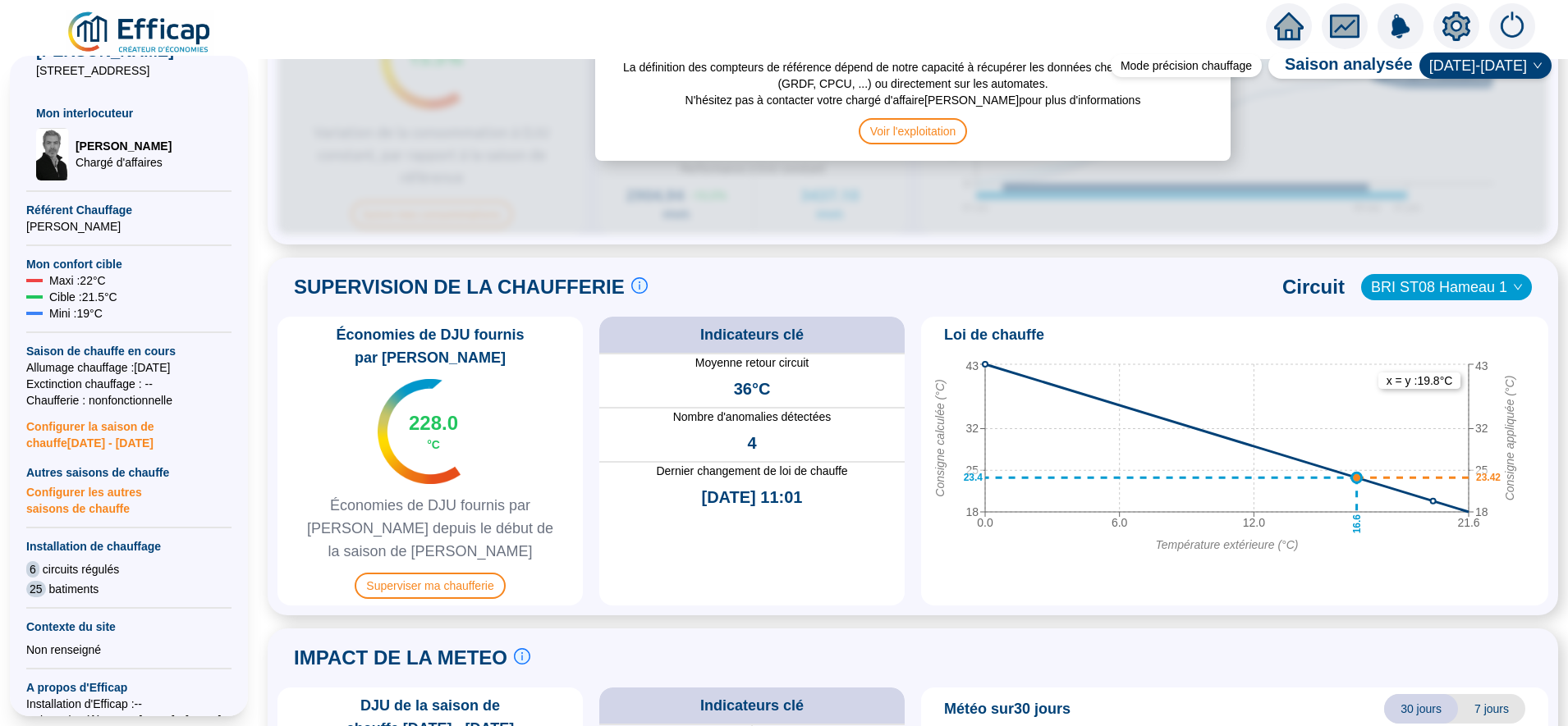
scroll to position [958, 0]
